Goal: Navigation & Orientation: Find specific page/section

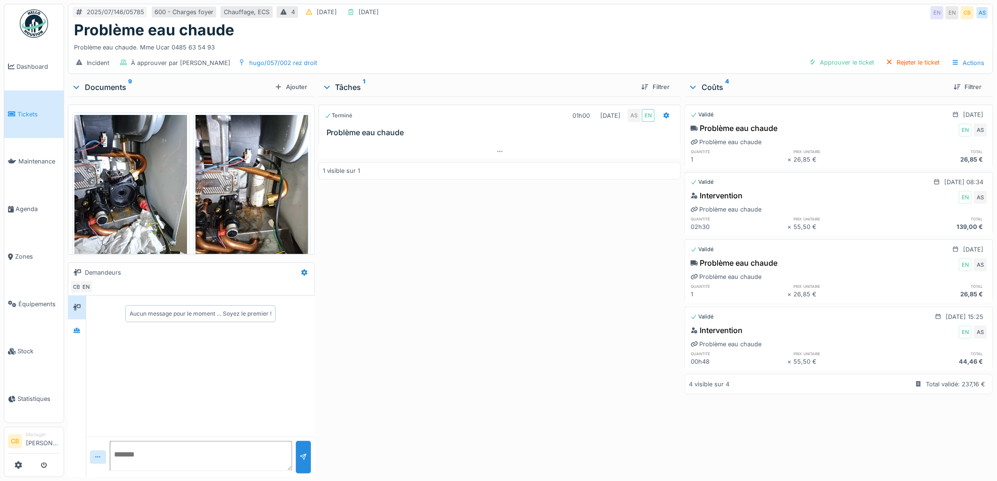
click at [479, 333] on div "Terminé 01h00 17/07/2025 AS EN Problème eau chaude 1 visible sur 1" at bounding box center [499, 285] width 363 height 377
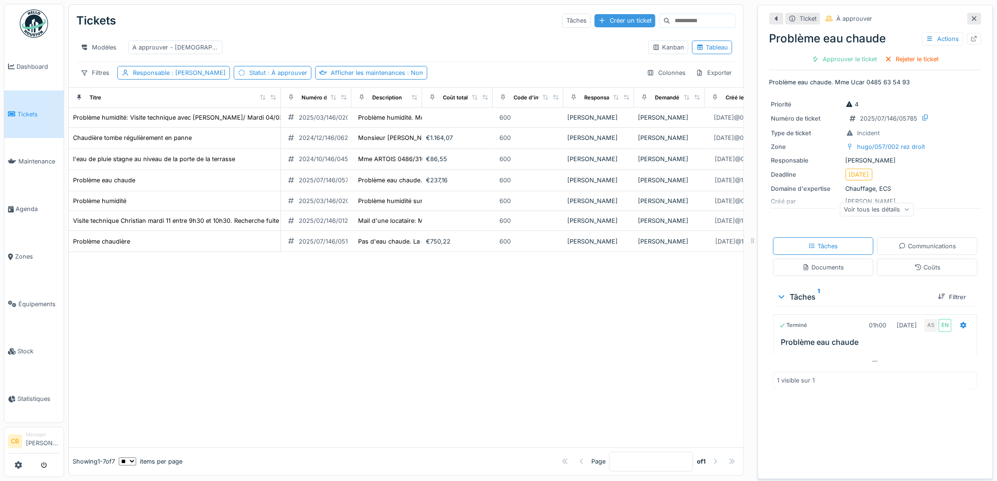
click at [602, 22] on div "Créer un ticket" at bounding box center [624, 20] width 61 height 13
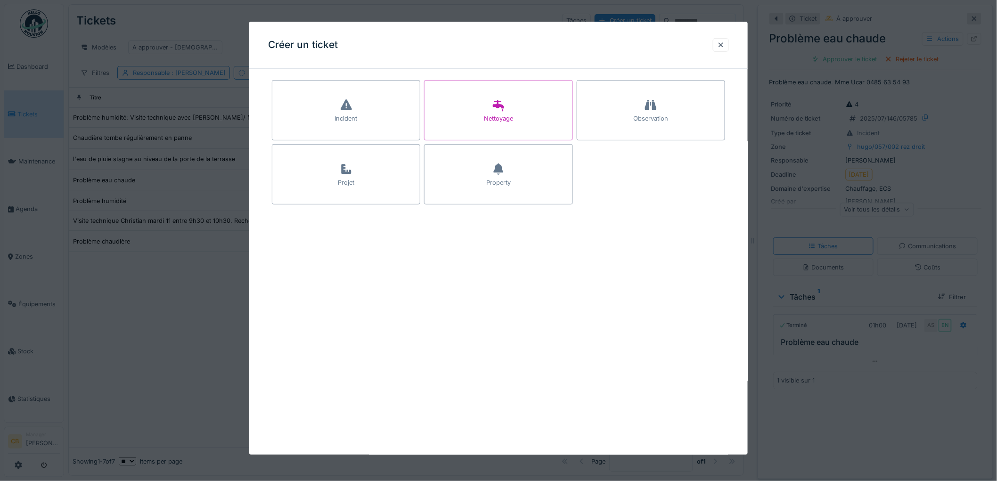
click at [604, 16] on div at bounding box center [498, 240] width 997 height 481
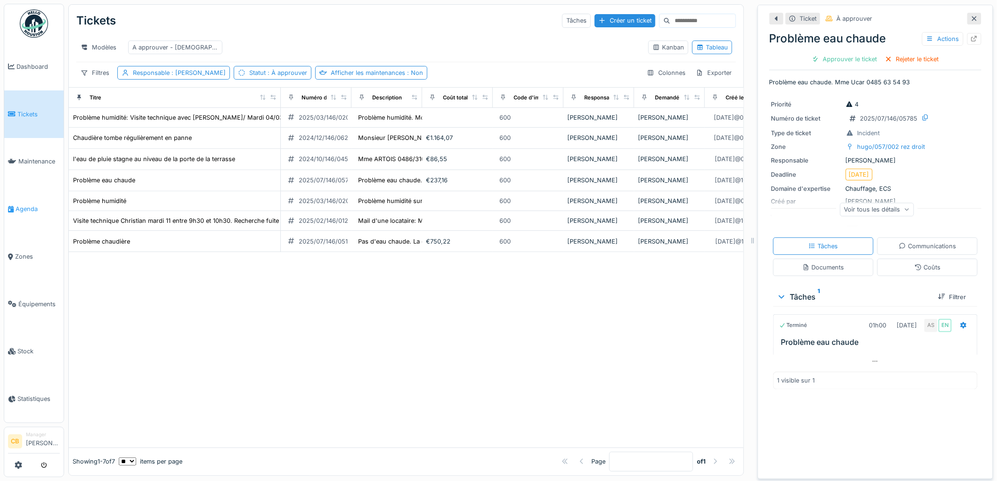
click at [24, 204] on span "Agenda" at bounding box center [38, 208] width 44 height 9
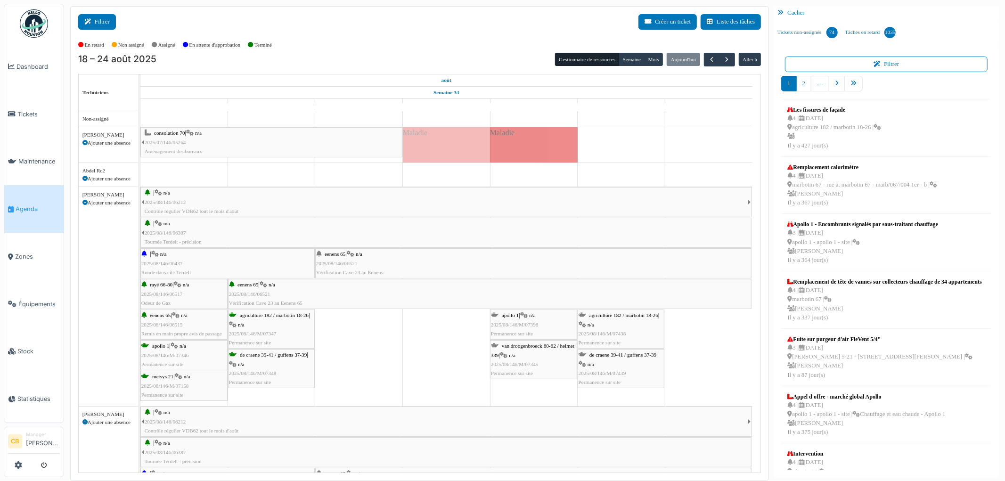
click at [95, 21] on button "Filtrer" at bounding box center [97, 22] width 38 height 16
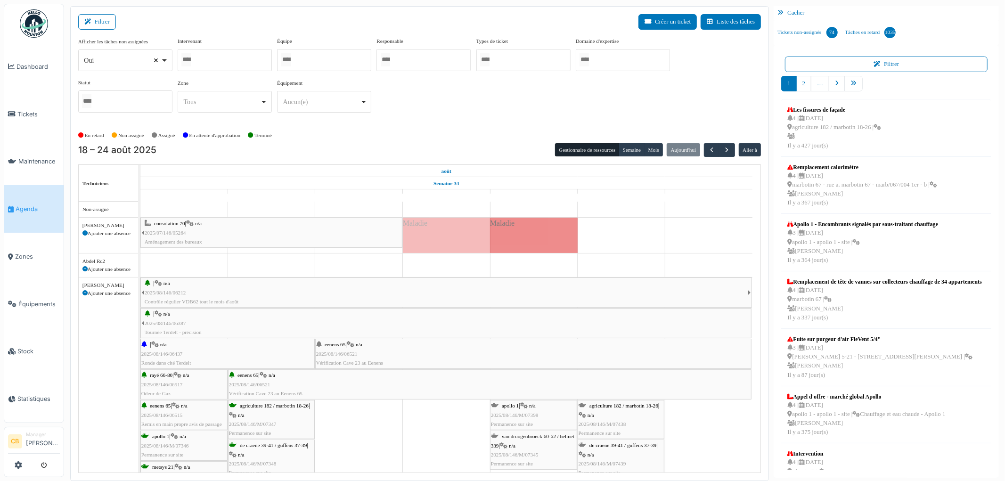
select select
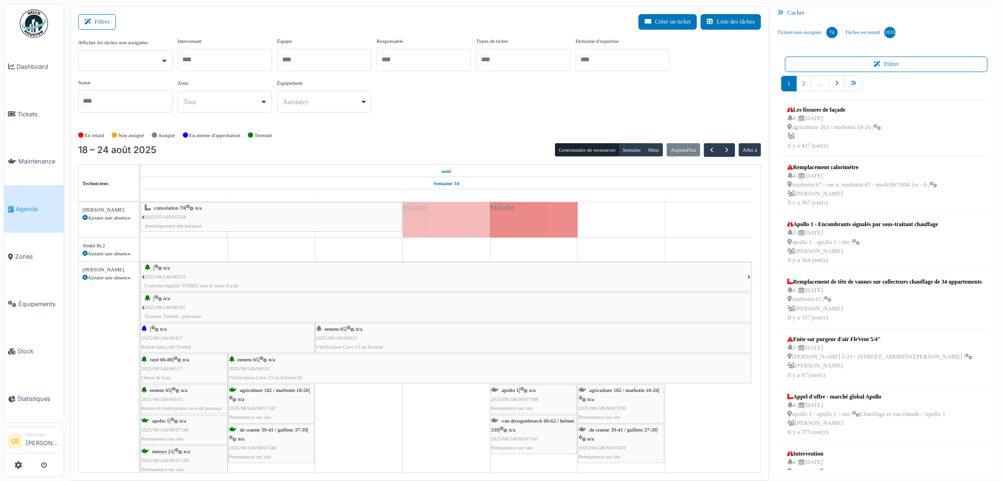
click at [204, 58] on div at bounding box center [225, 60] width 94 height 22
type input "******"
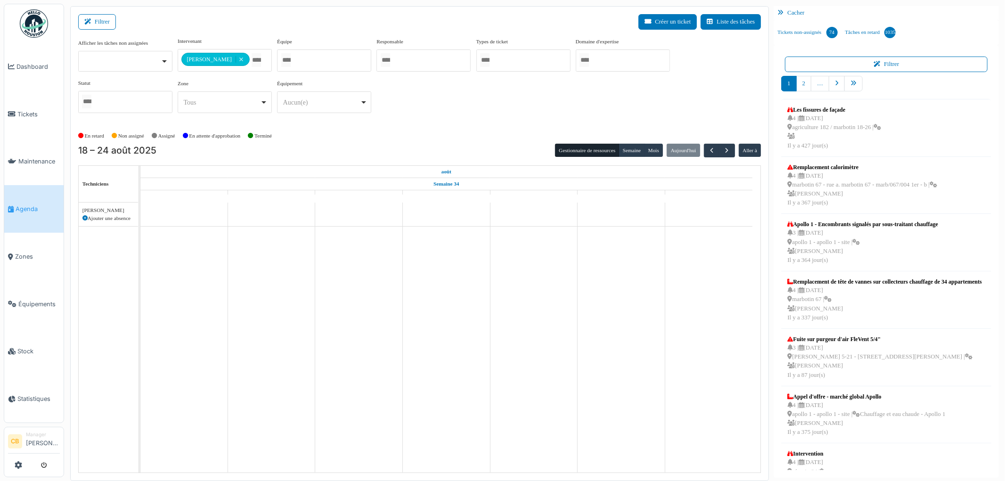
click at [421, 137] on div "En retard Non assigné [GEOGRAPHIC_DATA] En attente d'approbation Terminé" at bounding box center [419, 136] width 683 height 16
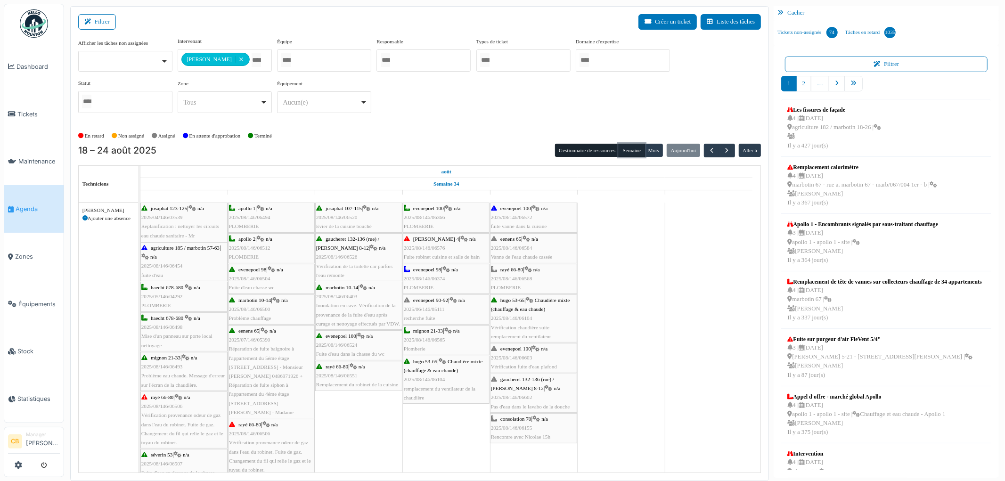
click at [626, 152] on button "Semaine" at bounding box center [631, 150] width 26 height 13
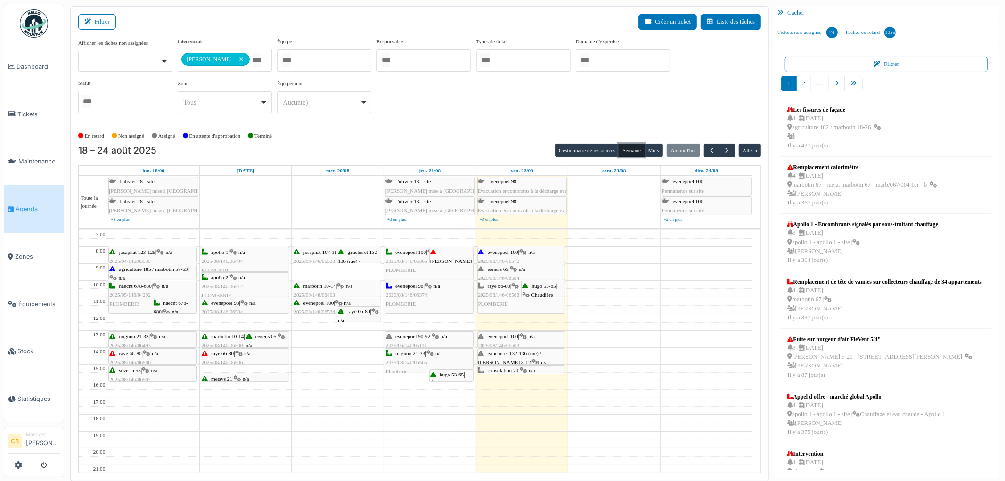
click at [404, 267] on div "evenepoel 100 | n/a 2025/08/146/06366 [GEOGRAPHIC_DATA]" at bounding box center [429, 261] width 87 height 27
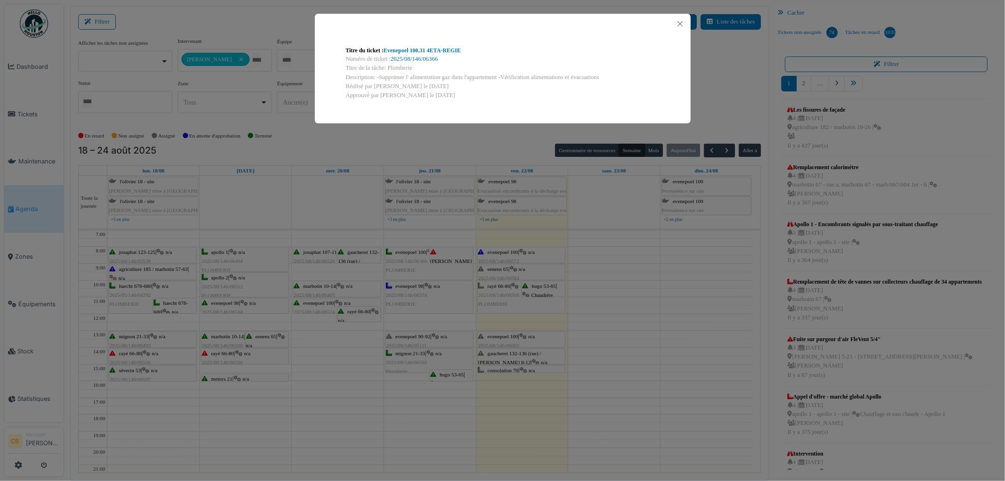
click at [404, 267] on div "Titre du ticket : Evenepoel 100.31 4ETA-REGIE Numéro de ticket : 2025/08/146/06…" at bounding box center [502, 240] width 1005 height 481
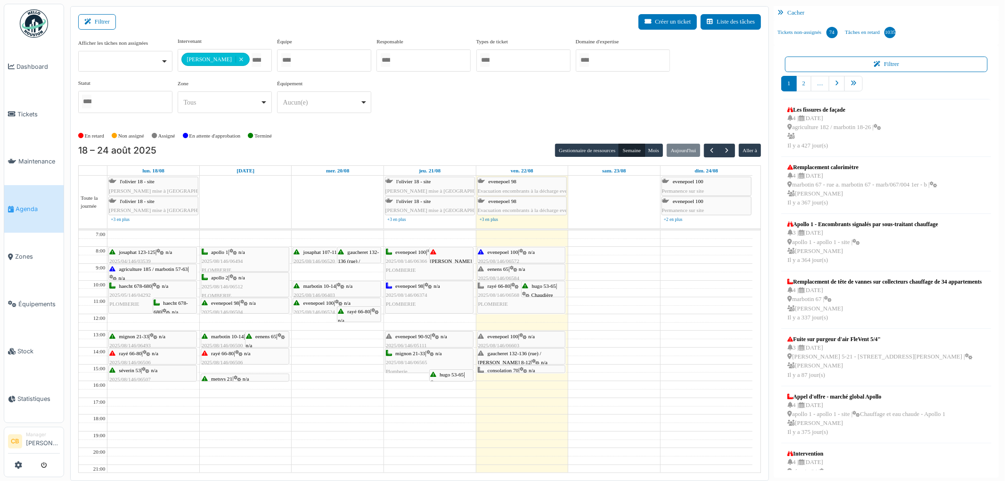
click at [415, 295] on span "2025/08/146/06374" at bounding box center [406, 295] width 41 height 6
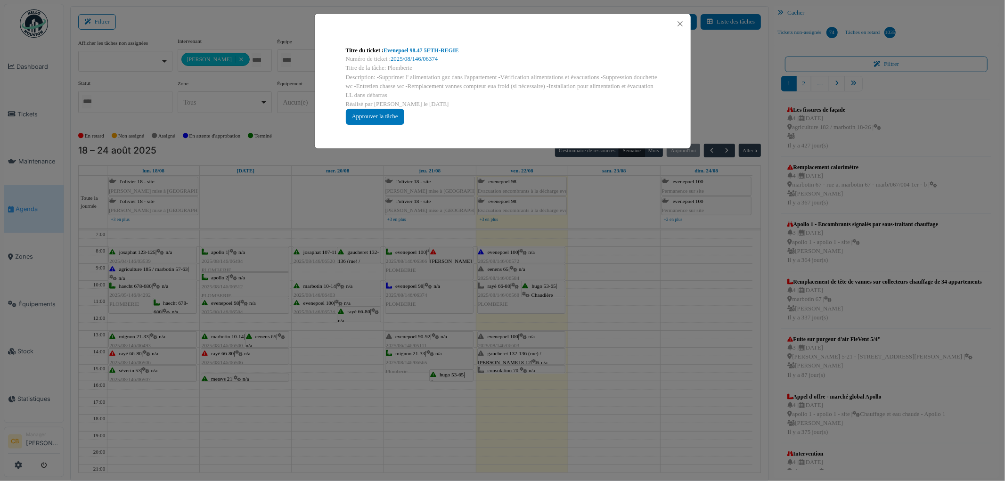
click at [415, 295] on div "Titre du ticket : Evenepoel 98.47 5ETH-REGIE Numéro de ticket : 2025/08/146/063…" at bounding box center [502, 240] width 1005 height 481
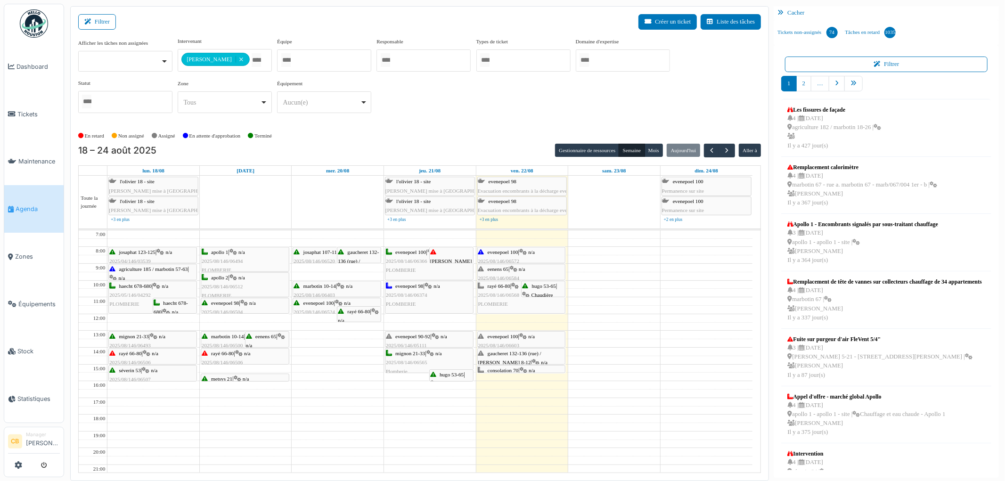
click at [416, 364] on span "2025/08/146/06565" at bounding box center [406, 362] width 41 height 6
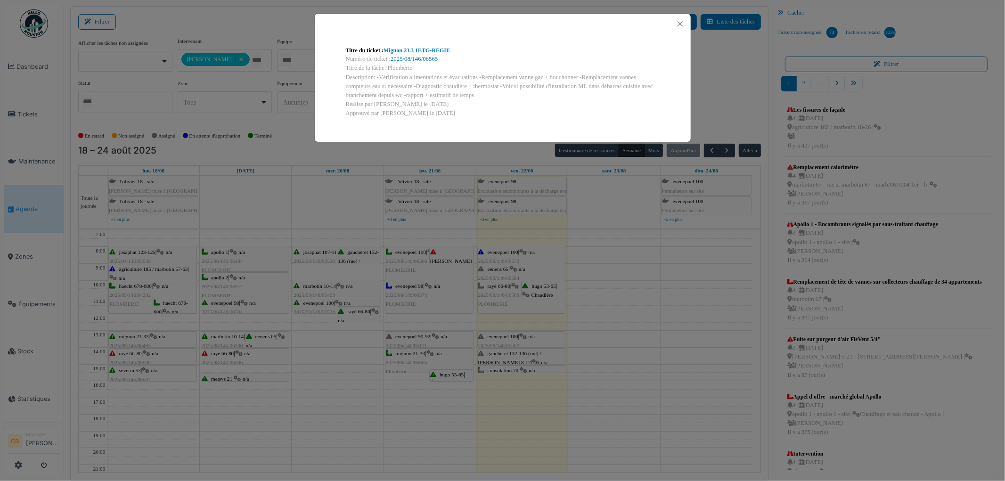
click at [416, 364] on div "Titre du ticket : Mignon 23.3 1ETG-REGIE Numéro de ticket : 2025/08/146/06565 T…" at bounding box center [502, 240] width 1005 height 481
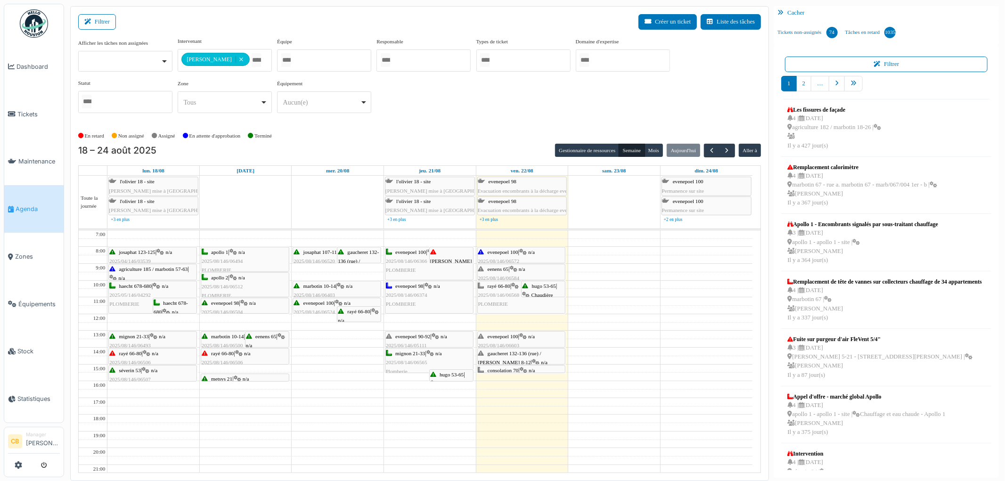
click at [515, 358] on div "gaucheret 132-136 (rue) / [PERSON_NAME] 8-12 | n/a 2025/08/146/06602 Pas d'eau …" at bounding box center [521, 367] width 87 height 36
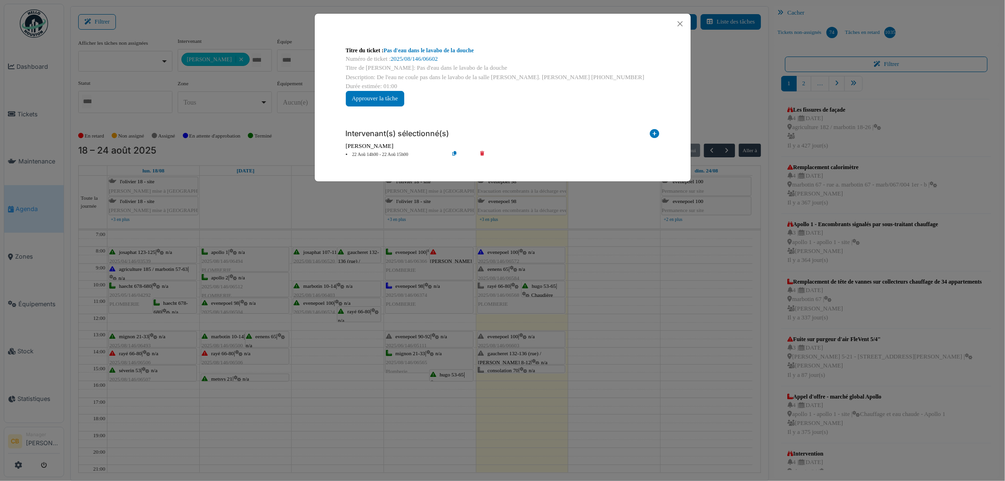
click at [515, 358] on div "Titre du ticket : Pas d'eau dans le lavabo de la douche Numéro de ticket : 2025…" at bounding box center [502, 240] width 1005 height 481
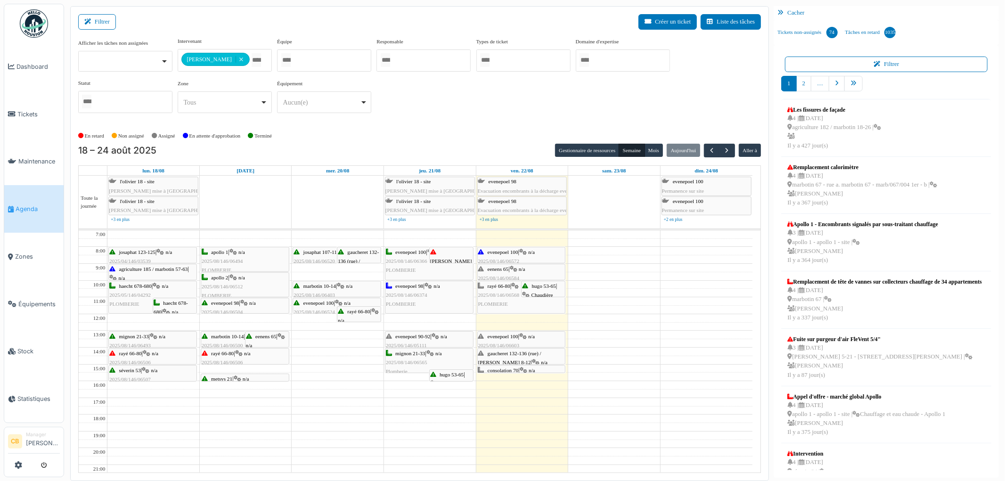
click at [515, 339] on span "evenepoel 100" at bounding box center [503, 336] width 31 height 6
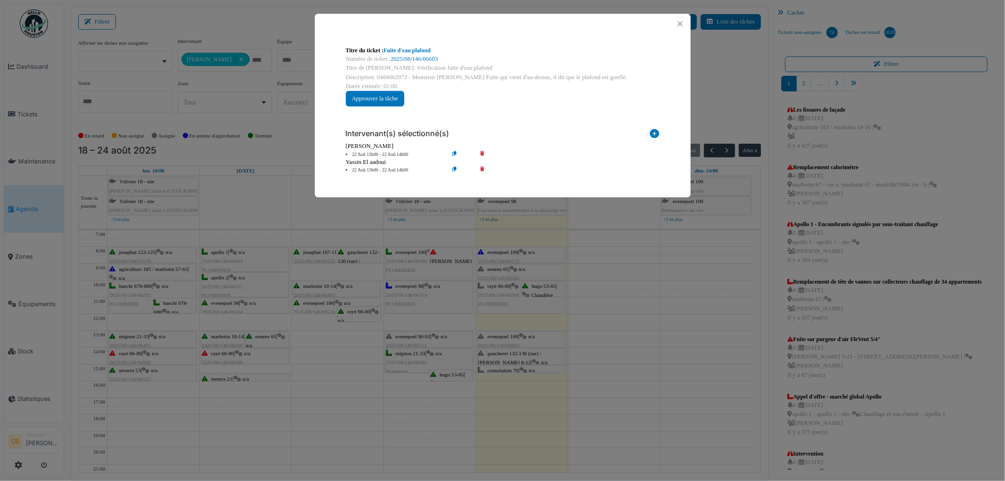
click at [515, 339] on div "Titre du ticket : Fuite d'eau plafond Numéro de ticket : 2025/08/146/06603 Titr…" at bounding box center [502, 240] width 1005 height 481
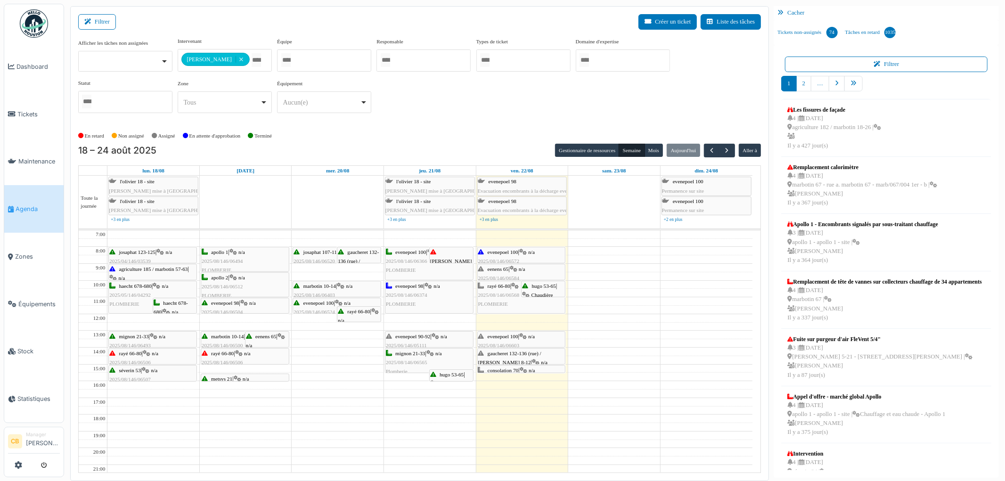
click at [508, 301] on div "rayé 66-80 | n/a 2025/08/146/06568 [GEOGRAPHIC_DATA]" at bounding box center [521, 295] width 87 height 27
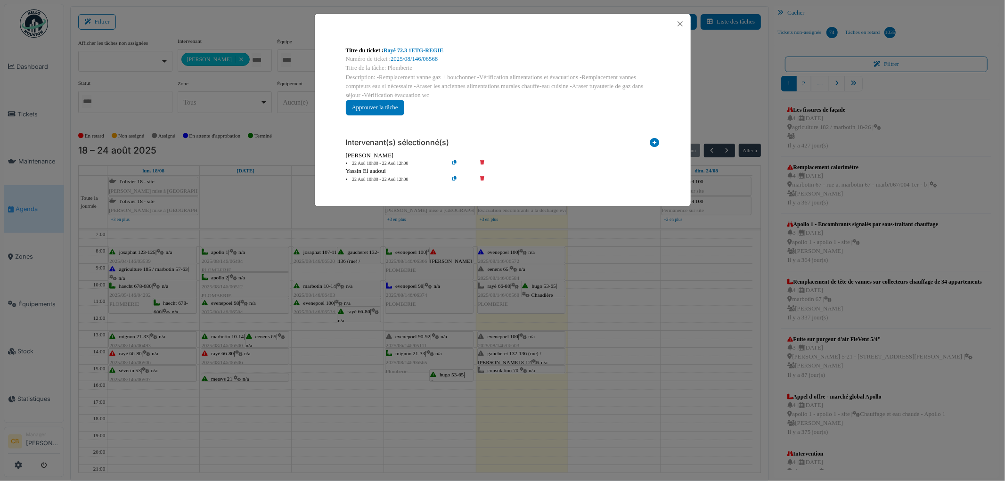
click at [607, 289] on div "Titre du ticket : Rayé 72.3 1ETG-REGIE Numéro de ticket : 2025/08/146/06568 Tit…" at bounding box center [502, 240] width 1005 height 481
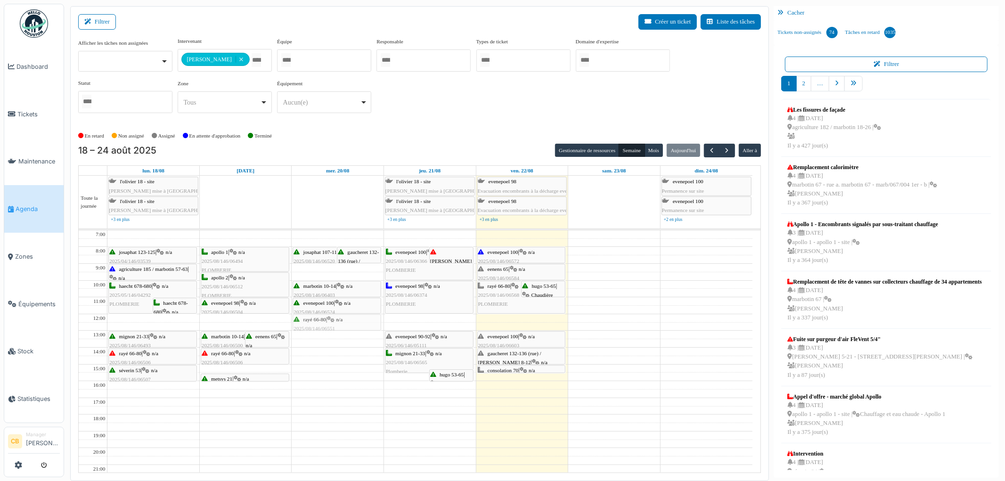
click at [353, 327] on div "[PERSON_NAME] 107-115 | n/a 2025/08/146/06520 Evier de la cuisine bouché gauche…" at bounding box center [338, 372] width 92 height 284
click at [412, 364] on div "evenepoel 100 | n/a 2025/08/146/06366 [GEOGRAPHIC_DATA] [PERSON_NAME] 4 | n/a 2…" at bounding box center [430, 372] width 92 height 284
drag, startPoint x: 439, startPoint y: 374, endPoint x: 439, endPoint y: 369, distance: 4.7
click at [439, 369] on div "7:00 8:00 9:00 10:00 11:00 12:00 13:00 14:00 15:00 16:00 17:00 18:00 19:00 20:0…" at bounding box center [416, 372] width 674 height 284
click at [424, 390] on td at bounding box center [429, 385] width 645 height 8
